Goal: Use online tool/utility: Utilize a website feature to perform a specific function

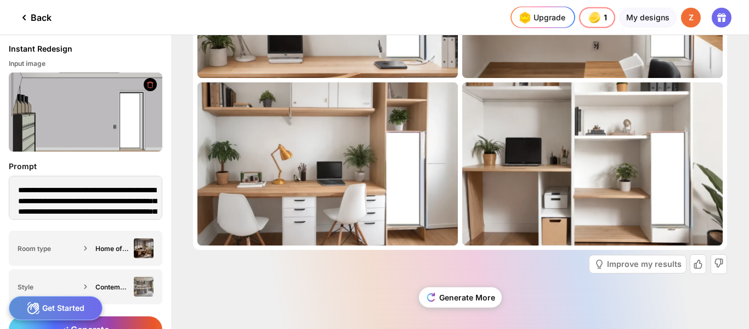
scroll to position [137, 0]
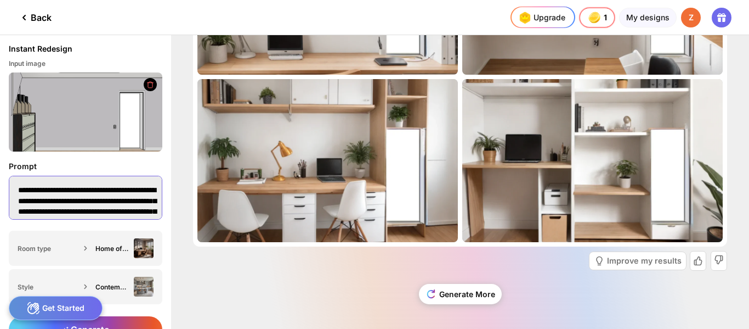
click at [77, 201] on textarea "**********" at bounding box center [86, 198] width 154 height 44
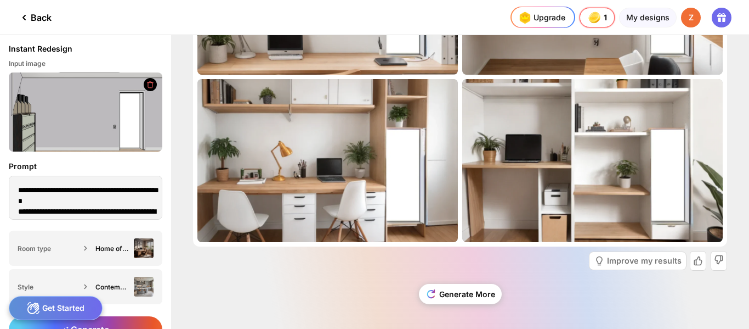
click at [51, 309] on div "Get Started" at bounding box center [56, 308] width 94 height 24
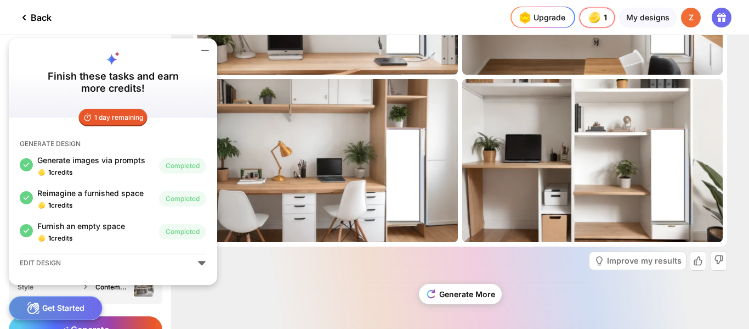
click at [277, 280] on div "Generate More" at bounding box center [460, 298] width 534 height 47
click at [206, 44] on icon at bounding box center [205, 50] width 13 height 13
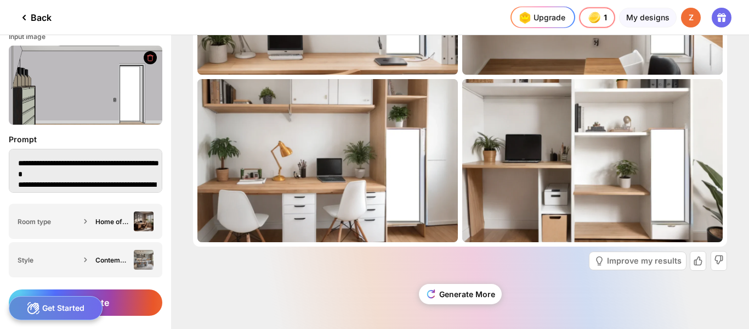
scroll to position [50, 0]
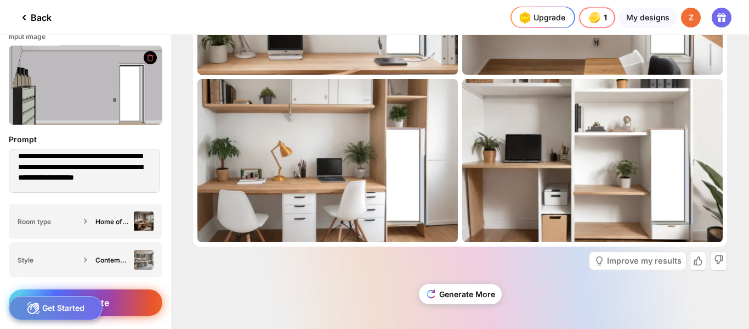
click at [133, 298] on div "Generate" at bounding box center [86, 302] width 154 height 26
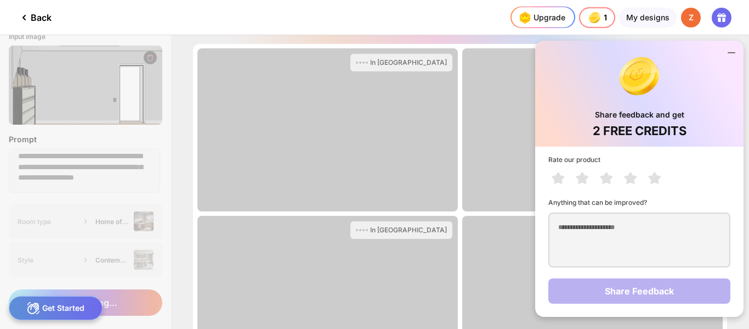
click at [732, 52] on icon at bounding box center [731, 52] width 13 height 13
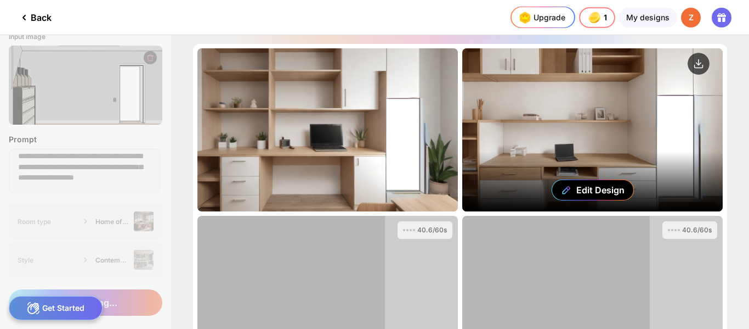
scroll to position [108, 0]
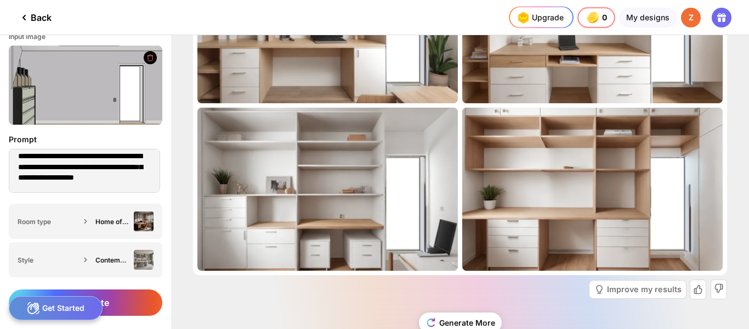
click at [47, 11] on div "Back" at bounding box center [35, 17] width 34 height 13
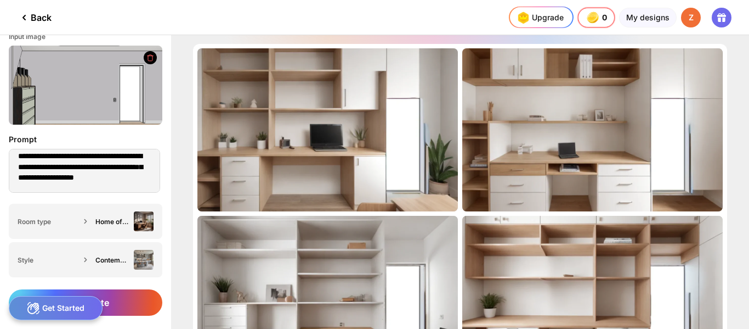
type textarea "**********"
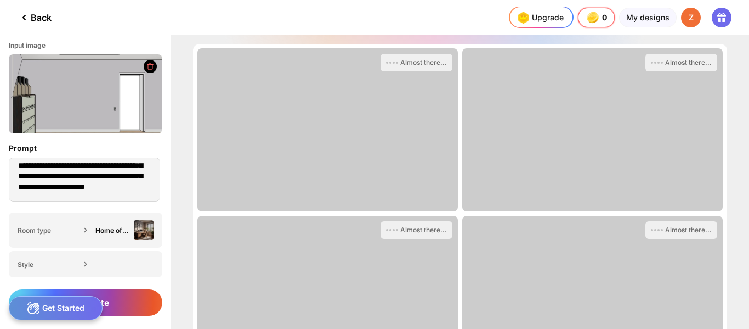
scroll to position [18, 0]
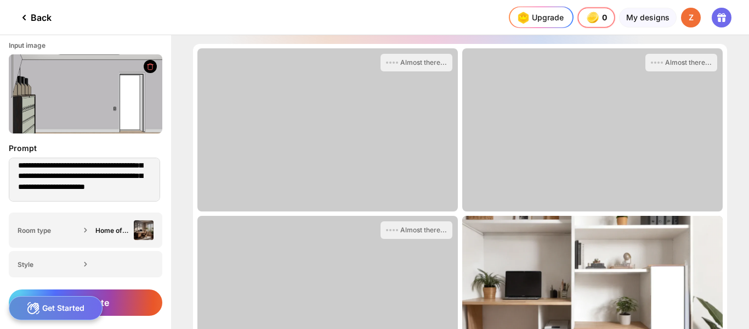
click at [44, 15] on div "Back" at bounding box center [35, 17] width 34 height 13
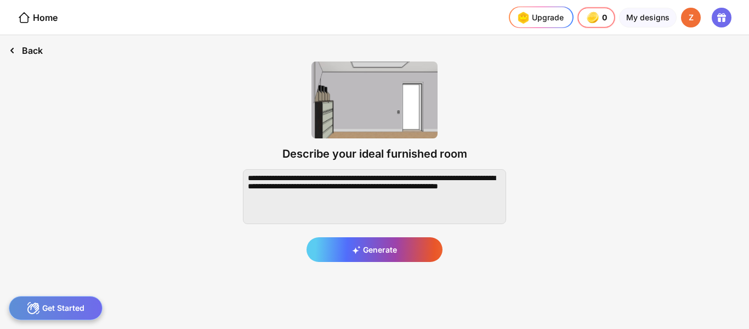
click at [37, 46] on div "Back" at bounding box center [26, 50] width 52 height 31
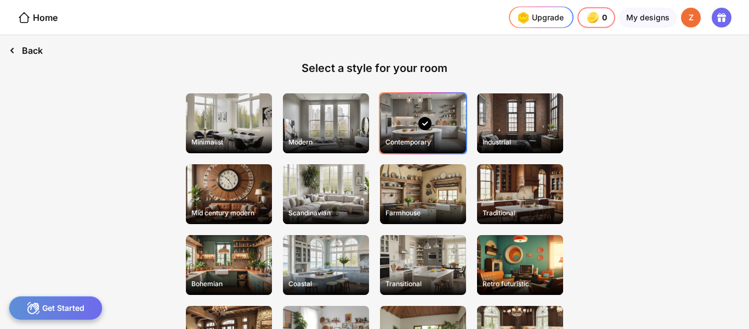
click at [37, 46] on div "Back" at bounding box center [26, 50] width 52 height 31
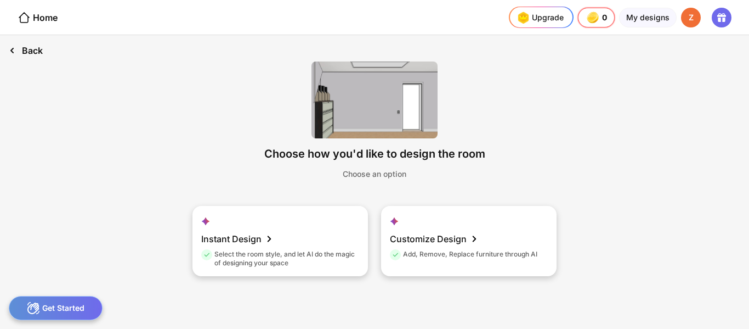
click at [38, 48] on div "Back" at bounding box center [26, 50] width 52 height 31
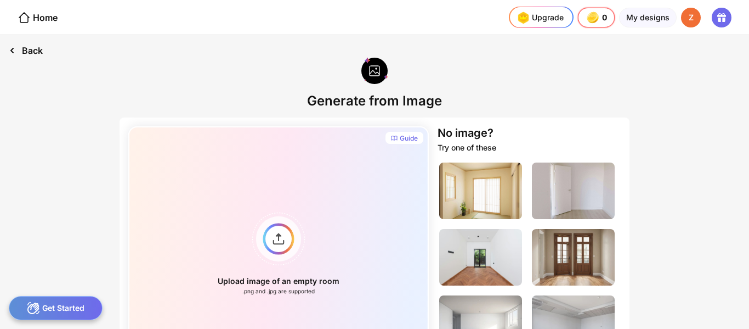
click at [30, 47] on div "Back" at bounding box center [26, 50] width 52 height 31
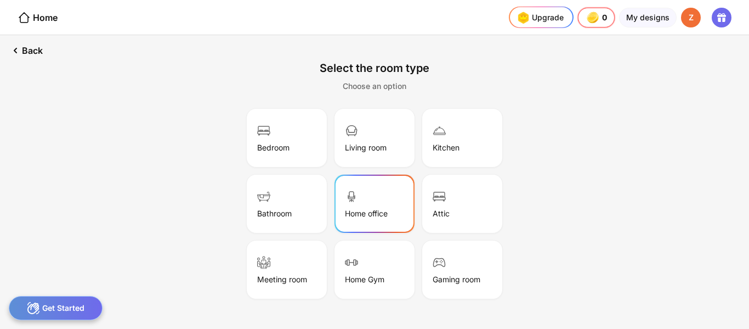
click at [381, 205] on div "Home office" at bounding box center [374, 203] width 77 height 55
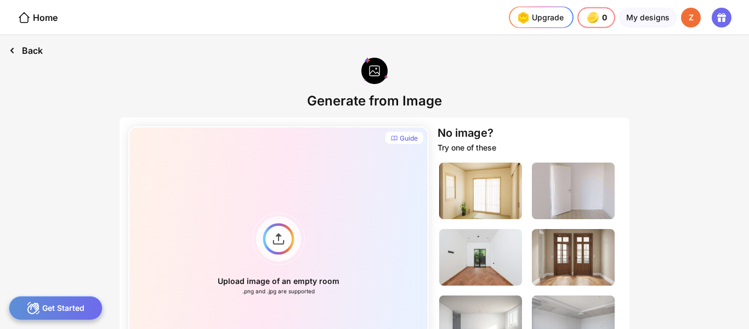
click at [38, 50] on div "Back" at bounding box center [26, 50] width 52 height 31
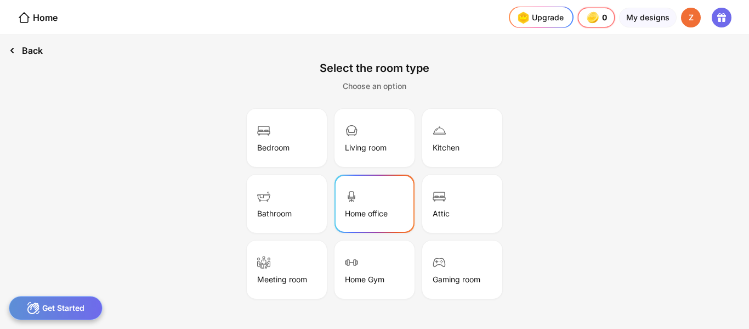
click at [38, 50] on div "Back" at bounding box center [26, 50] width 52 height 31
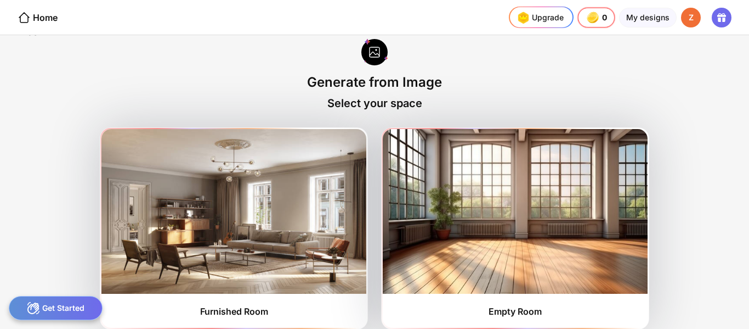
scroll to position [28, 0]
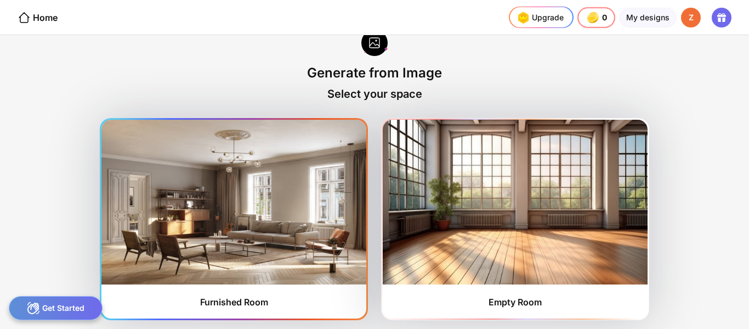
click at [262, 203] on img at bounding box center [234, 202] width 265 height 165
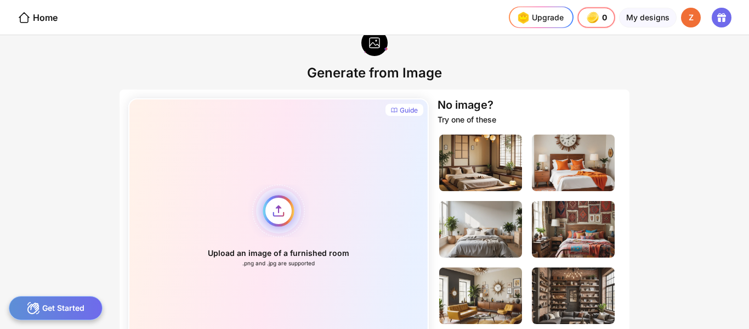
scroll to position [105, 0]
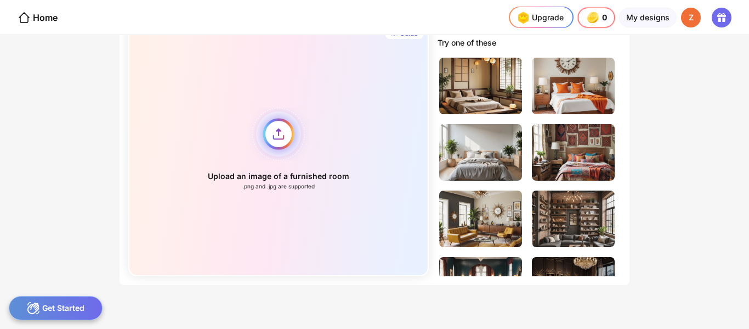
click at [281, 147] on div "Upload an image of a furnished room .png and .jpg are supported" at bounding box center [278, 148] width 301 height 255
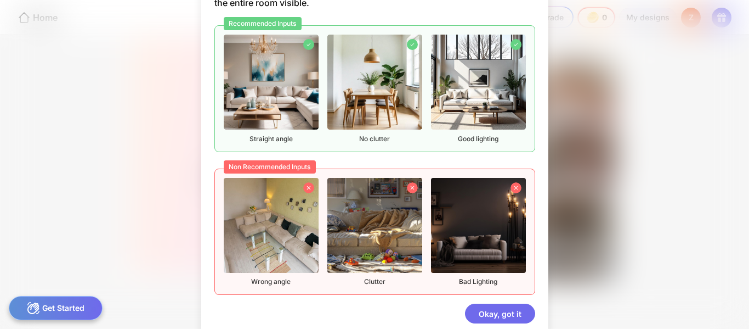
scroll to position [48, 0]
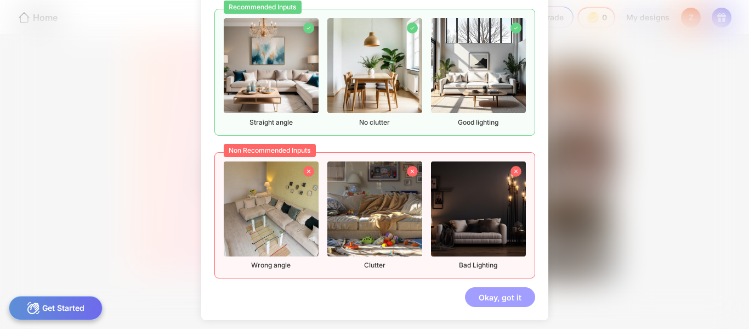
click at [488, 293] on div "Okay, got it" at bounding box center [500, 297] width 70 height 20
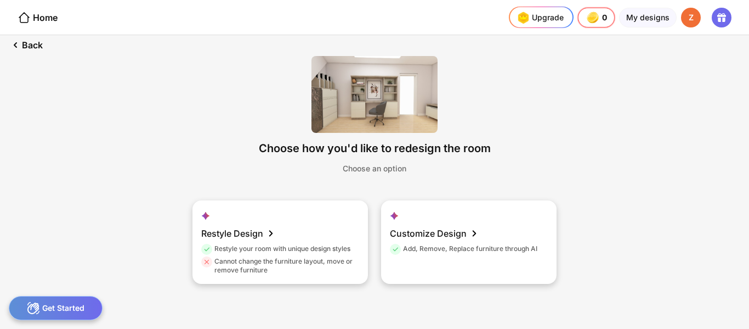
scroll to position [0, 0]
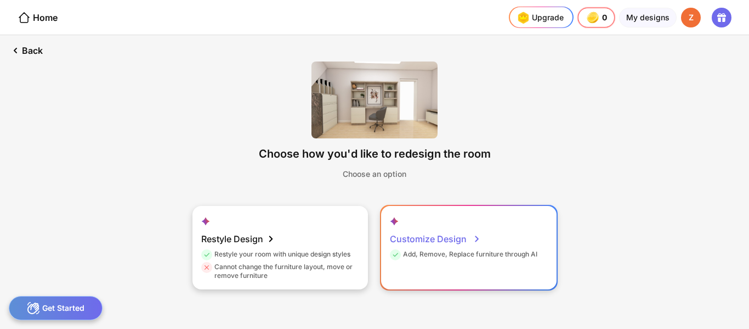
click at [464, 244] on div "Customize Design" at bounding box center [435, 239] width 91 height 22
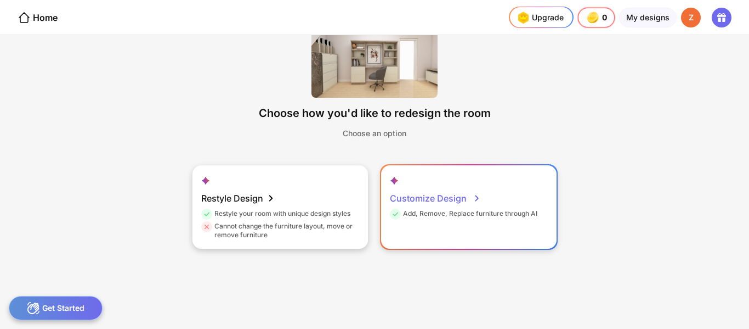
click at [454, 199] on div "Customize Design" at bounding box center [435, 198] width 91 height 22
